Goal: Information Seeking & Learning: Check status

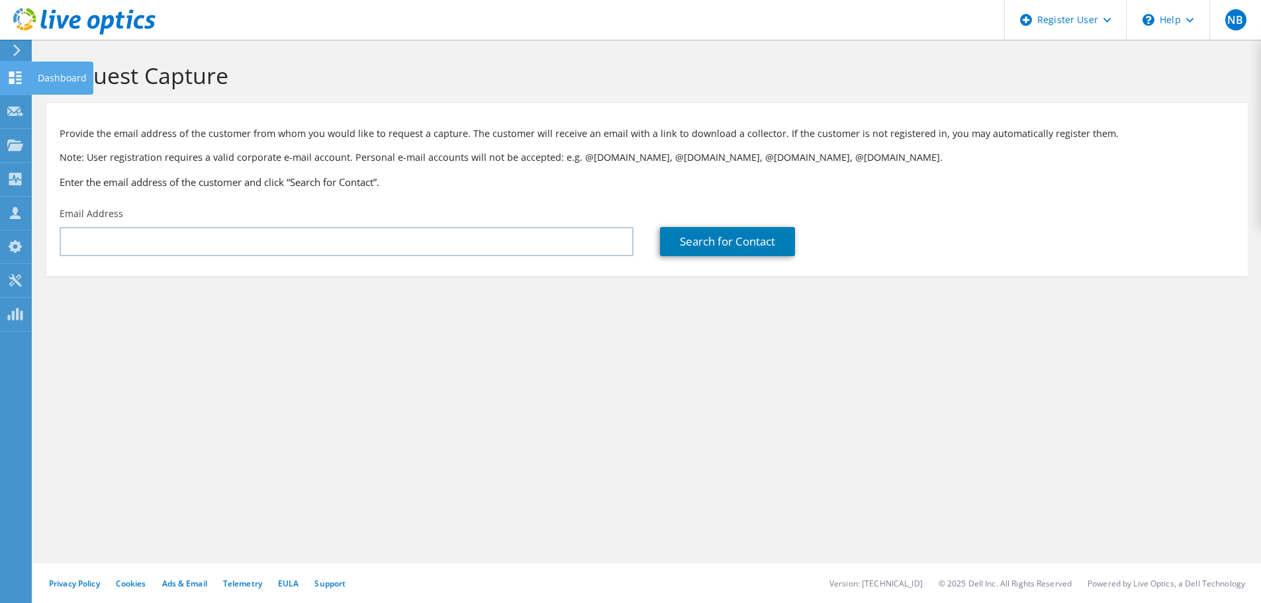
click at [15, 84] on div at bounding box center [15, 79] width 16 height 15
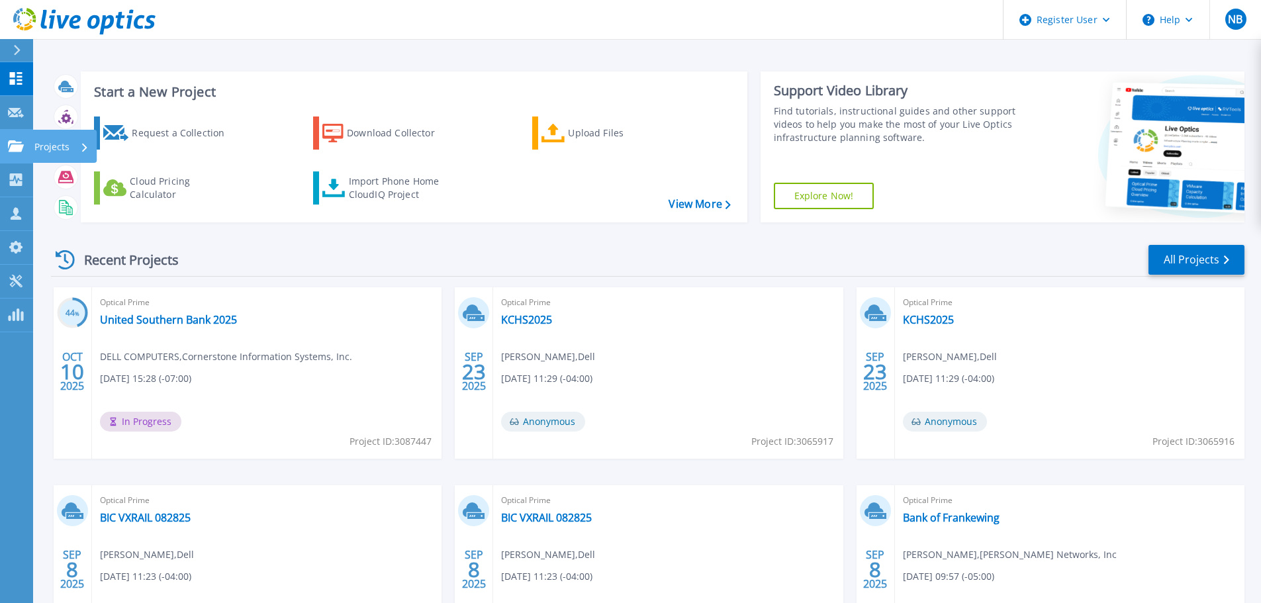
click at [19, 148] on icon at bounding box center [16, 145] width 16 height 11
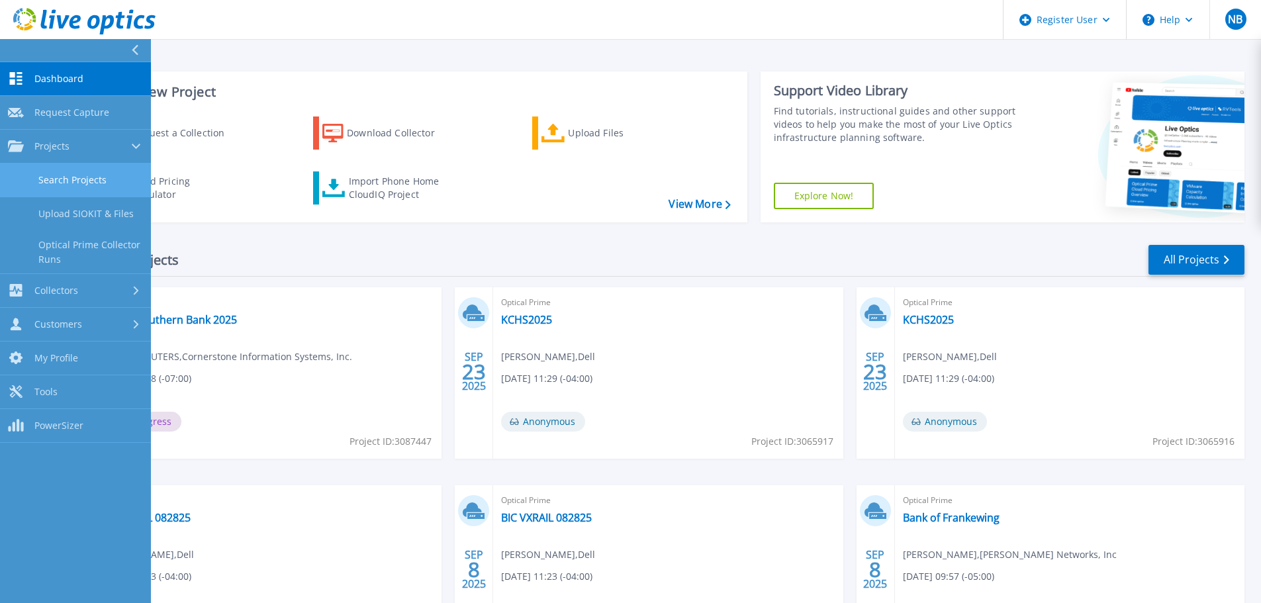
click at [115, 187] on link "Search Projects" at bounding box center [75, 181] width 151 height 34
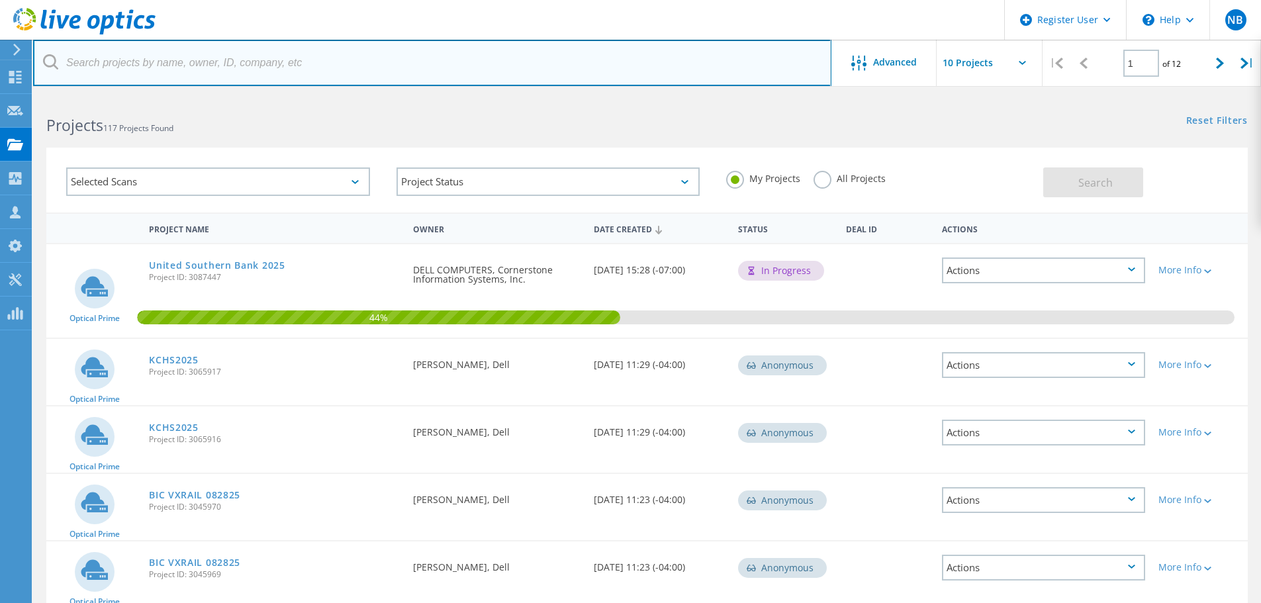
paste input "kjohnson@jscc.edu"
type input "kjohnson@jscc.edu"
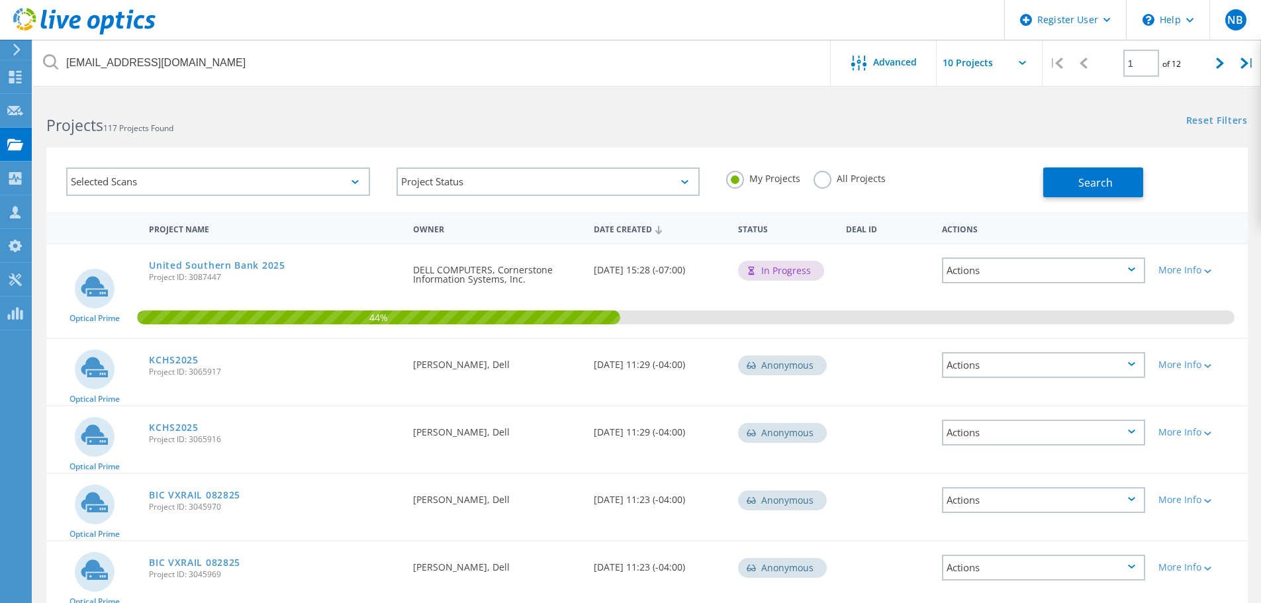
click at [820, 197] on div "My Projects All Projects" at bounding box center [878, 178] width 330 height 49
click at [825, 183] on label "All Projects" at bounding box center [850, 177] width 72 height 13
click at [0, 0] on input "All Projects" at bounding box center [0, 0] width 0 height 0
click at [1064, 177] on button "Search" at bounding box center [1094, 183] width 100 height 30
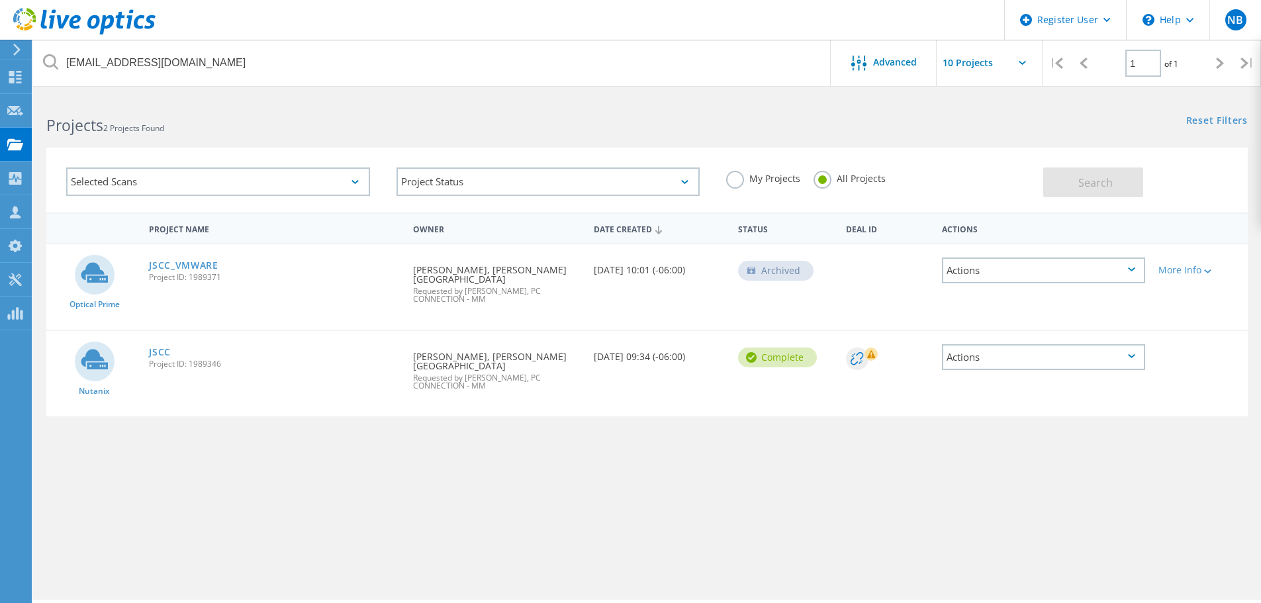
drag, startPoint x: 177, startPoint y: 338, endPoint x: 146, endPoint y: 349, distance: 33.7
click at [177, 338] on div "JSCC Project ID: 1989346" at bounding box center [274, 356] width 264 height 50
click at [146, 349] on div "JSCC Project ID: 1989346" at bounding box center [274, 356] width 264 height 50
click at [175, 351] on div "JSCC Project ID: 1989346" at bounding box center [274, 356] width 264 height 50
click at [168, 353] on link "JSCC" at bounding box center [160, 352] width 22 height 9
